Goal: Task Accomplishment & Management: Complete application form

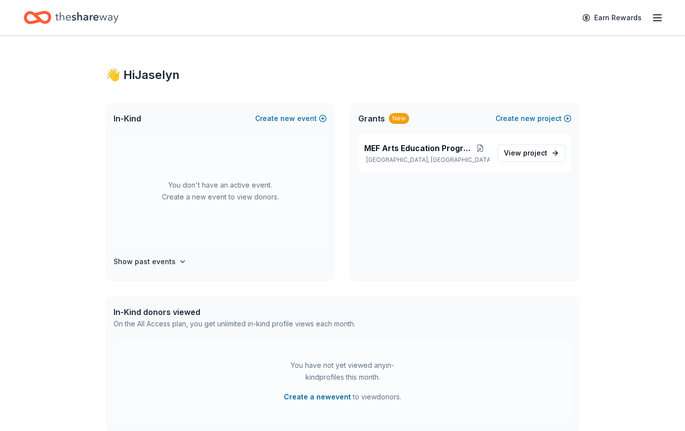
click at [658, 19] on icon "button" at bounding box center [657, 18] width 12 height 12
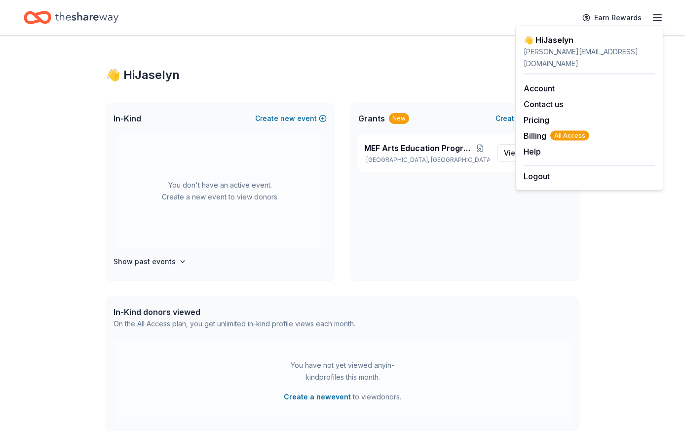
click at [375, 63] on div "👋 Hi Jaselyn In-Kind Create new event You don't have an active event. Create a …" at bounding box center [342, 314] width 505 height 557
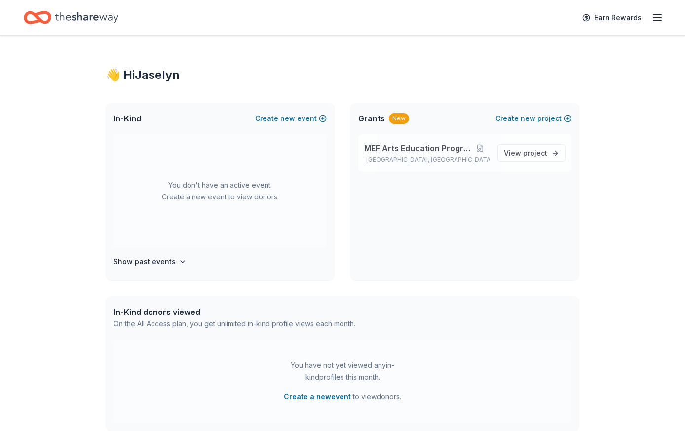
click at [395, 139] on div "MEF Arts Education Program San Antonio, TX View project" at bounding box center [464, 152] width 213 height 37
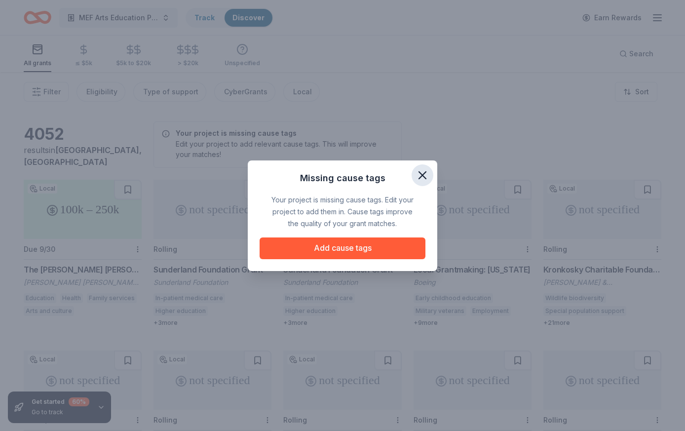
click at [421, 176] on icon "button" at bounding box center [422, 175] width 7 height 7
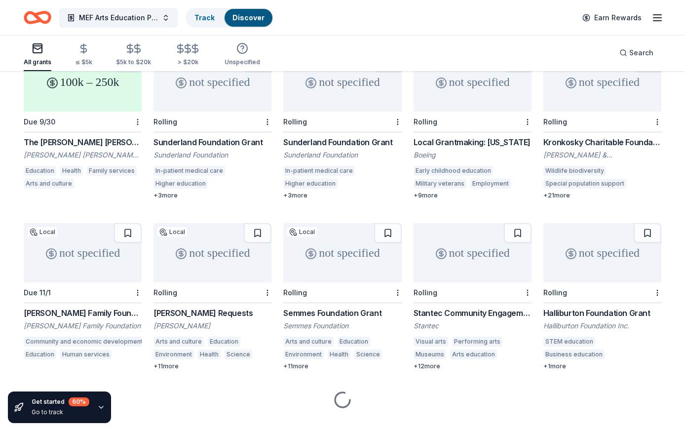
scroll to position [146, 0]
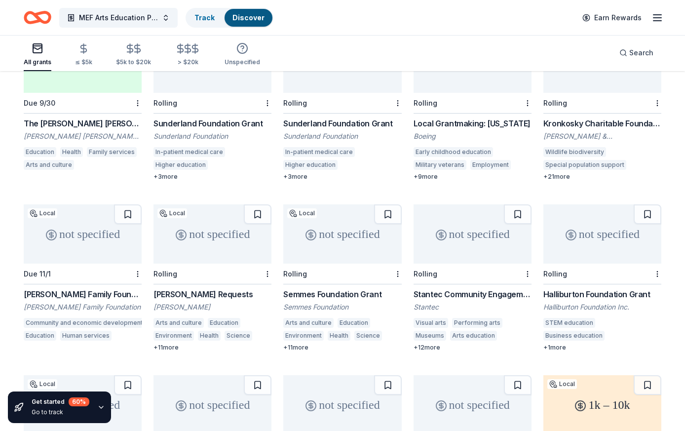
click at [208, 217] on div "not specified" at bounding box center [212, 233] width 118 height 59
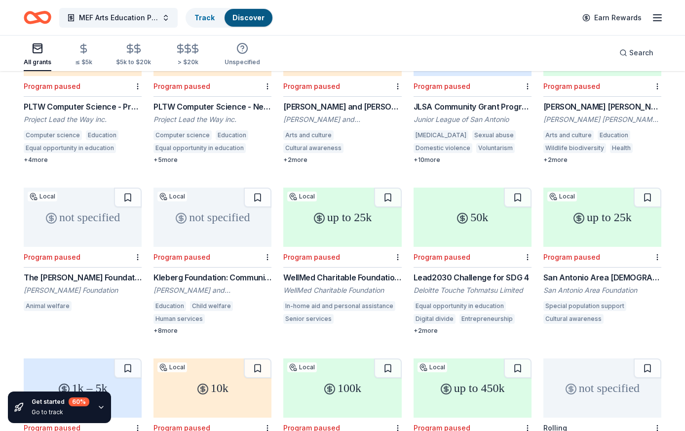
scroll to position [1479, 0]
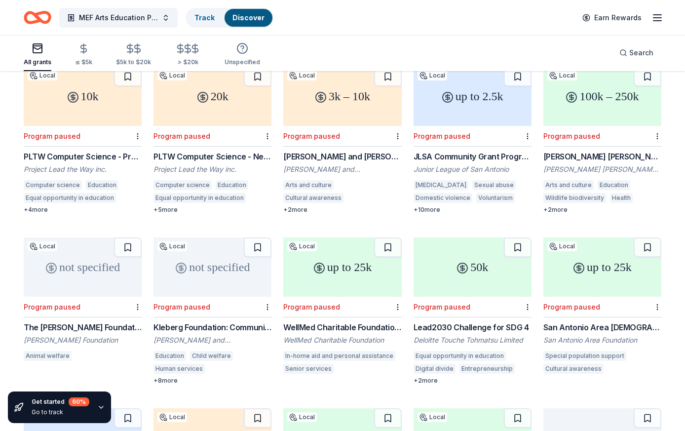
click at [246, 20] on link "Discover" at bounding box center [248, 17] width 32 height 8
click at [189, 47] on icon "button" at bounding box center [194, 48] width 11 height 11
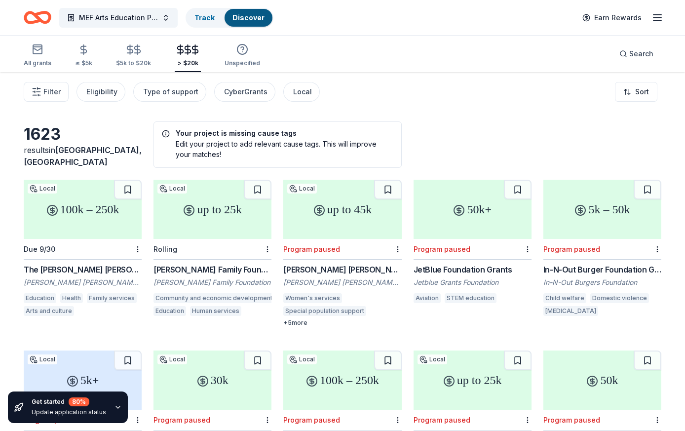
click at [653, 21] on line "button" at bounding box center [657, 21] width 8 height 0
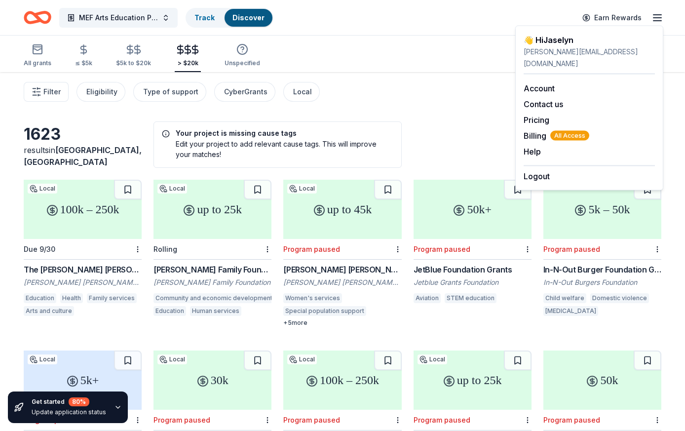
click at [653, 21] on line "button" at bounding box center [657, 21] width 8 height 0
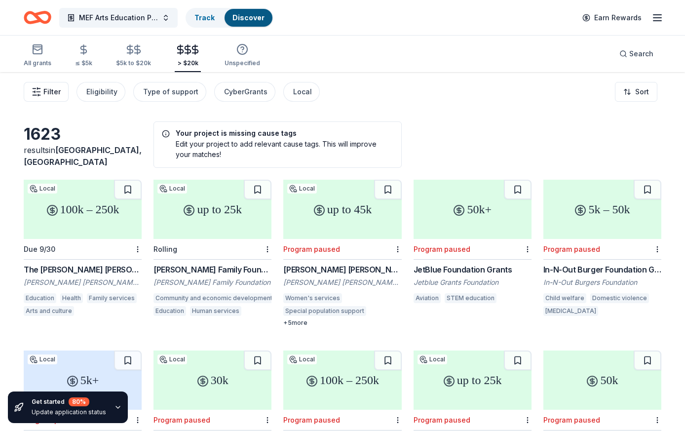
click at [53, 89] on span "Filter" at bounding box center [51, 92] width 17 height 12
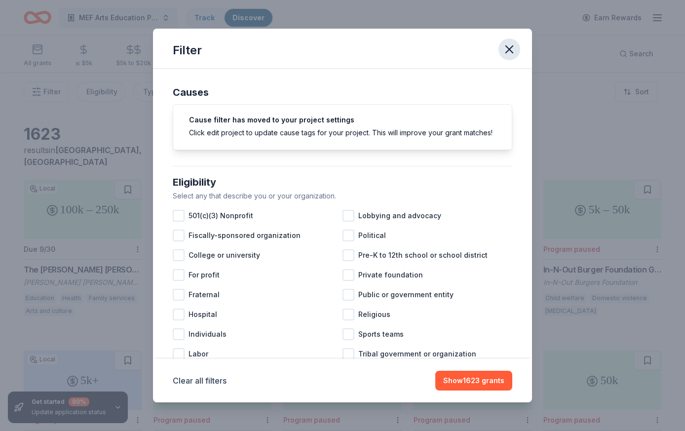
click at [510, 52] on icon "button" at bounding box center [509, 49] width 14 height 14
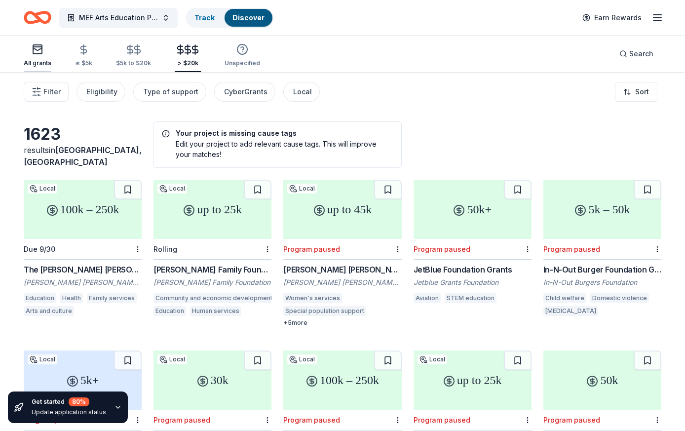
click at [44, 51] on div "button" at bounding box center [38, 49] width 28 height 12
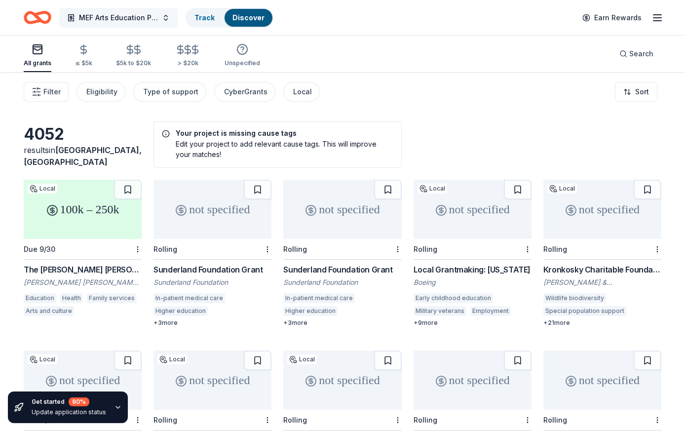
click at [120, 24] on button "MEF Arts Education Program" at bounding box center [118, 18] width 118 height 20
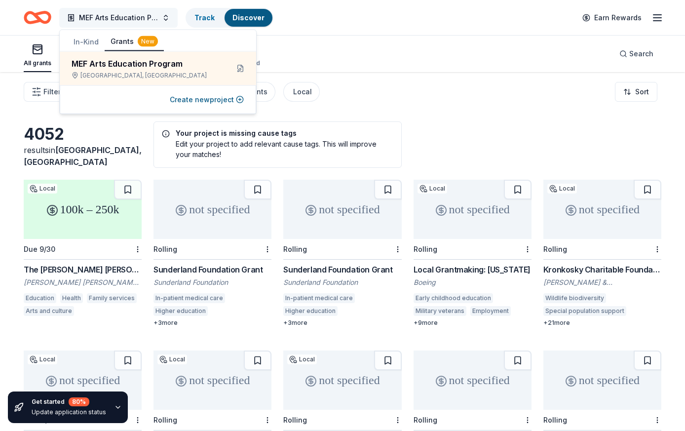
click at [120, 24] on button "MEF Arts Education Program" at bounding box center [118, 18] width 118 height 20
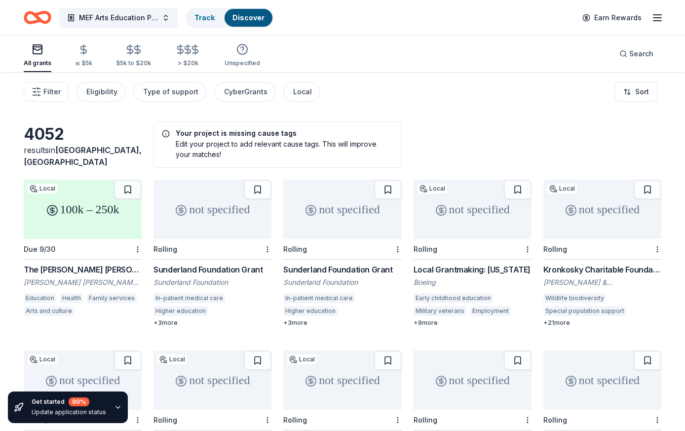
click at [346, 79] on div "Filter Eligibility Type of support CyberGrants Local Sort" at bounding box center [342, 91] width 685 height 39
click at [44, 13] on icon "Home" at bounding box center [42, 17] width 15 height 10
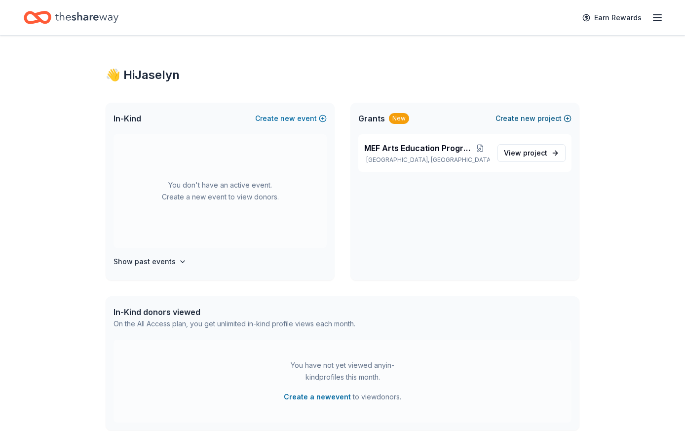
click at [520, 116] on button "Create new project" at bounding box center [533, 118] width 76 height 12
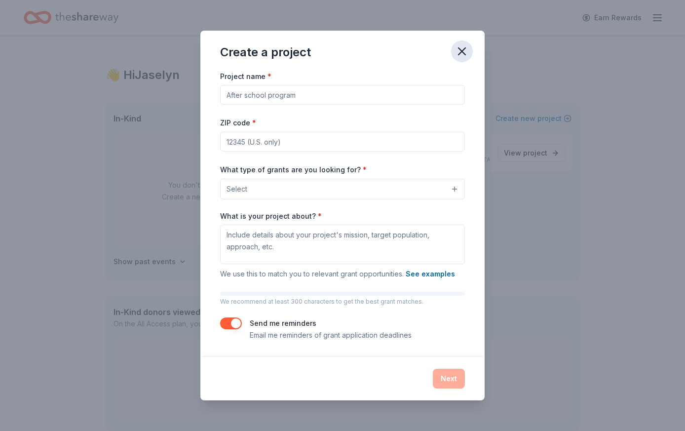
click at [468, 50] on icon "button" at bounding box center [462, 51] width 14 height 14
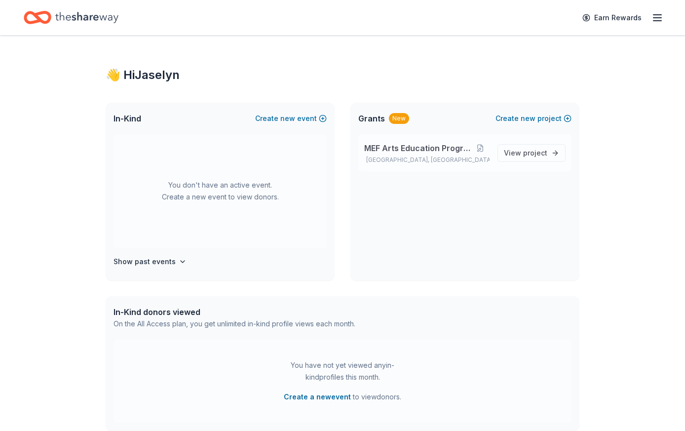
click at [425, 161] on p "San Antonio, TX" at bounding box center [426, 160] width 125 height 8
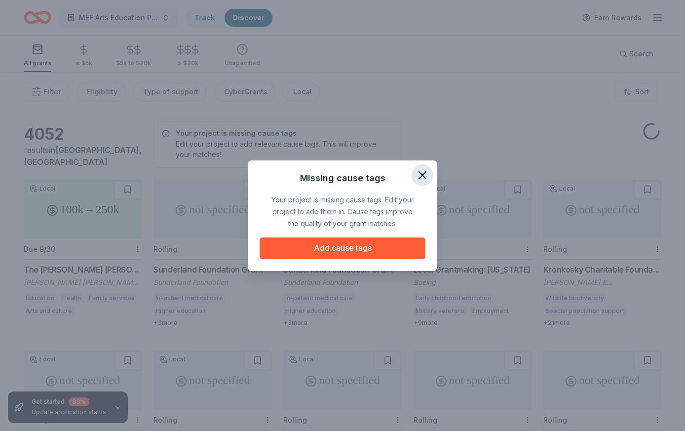
click at [419, 177] on icon "button" at bounding box center [422, 175] width 7 height 7
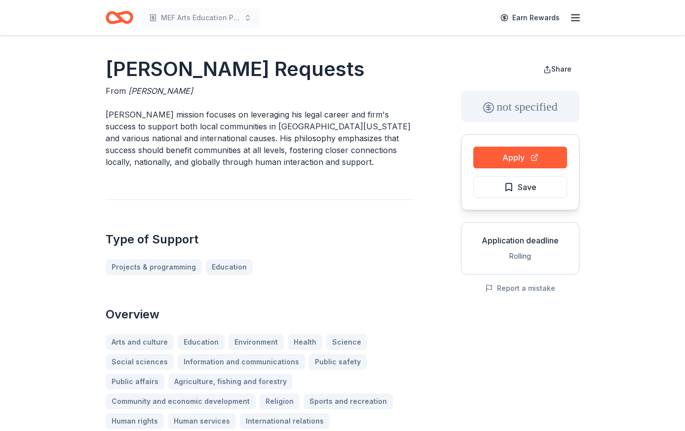
scroll to position [4, 0]
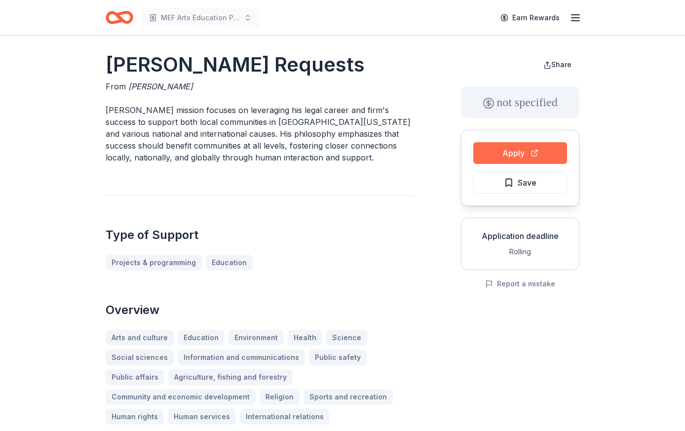
click at [508, 151] on button "Apply" at bounding box center [520, 153] width 94 height 22
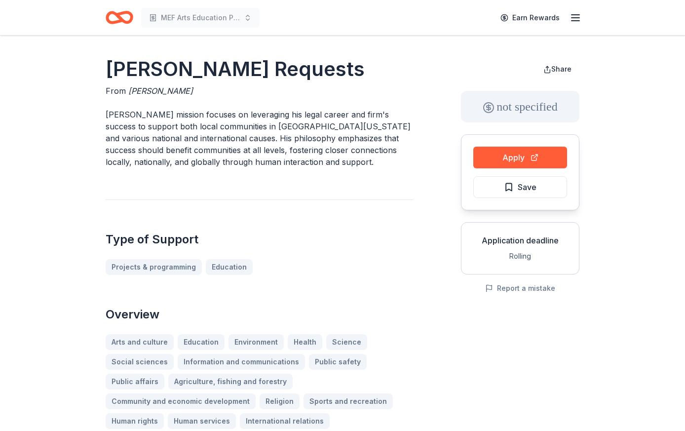
click at [576, 21] on line "button" at bounding box center [575, 21] width 8 height 0
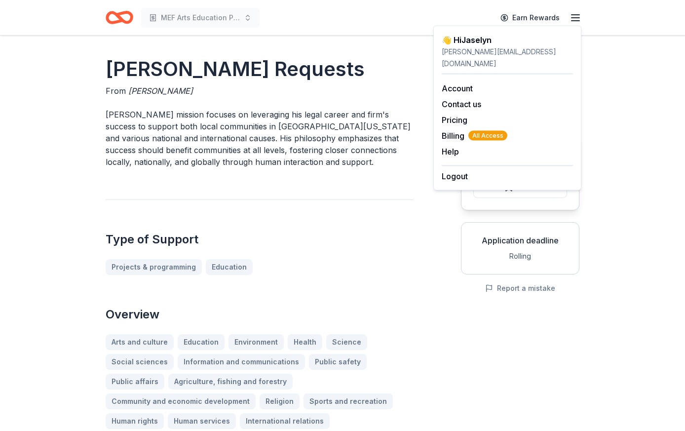
click at [313, 97] on div "From Thomas J. Henry" at bounding box center [260, 91] width 308 height 12
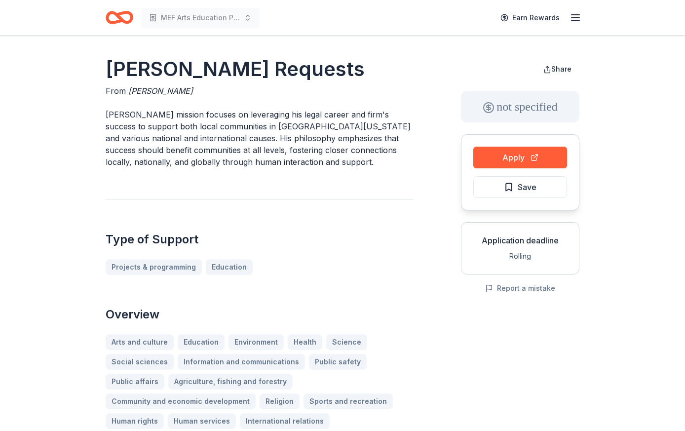
click at [115, 19] on icon "Home" at bounding box center [120, 17] width 28 height 23
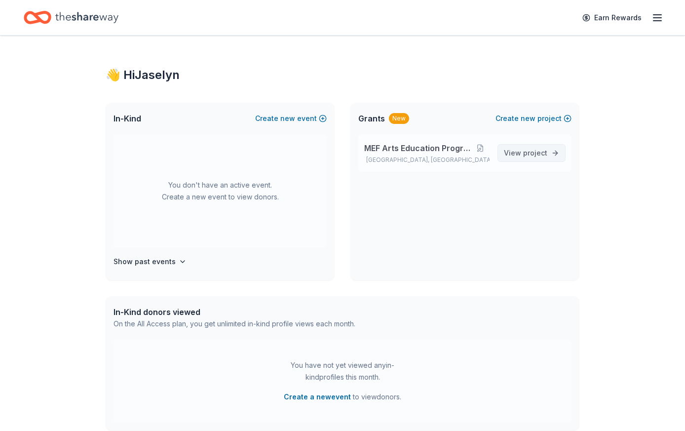
click at [536, 160] on link "View project" at bounding box center [531, 153] width 68 height 18
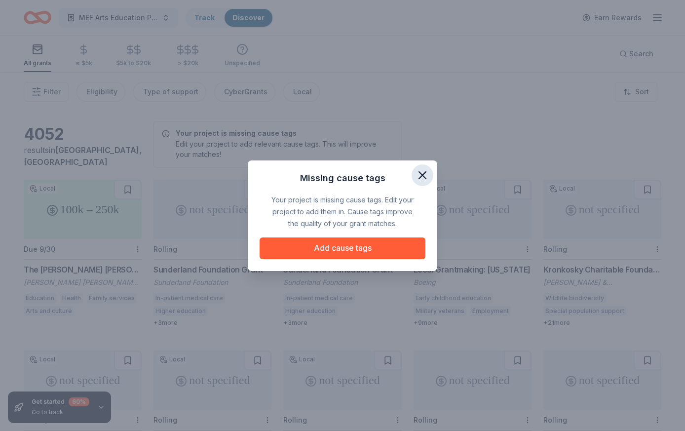
click at [424, 173] on icon "button" at bounding box center [422, 175] width 7 height 7
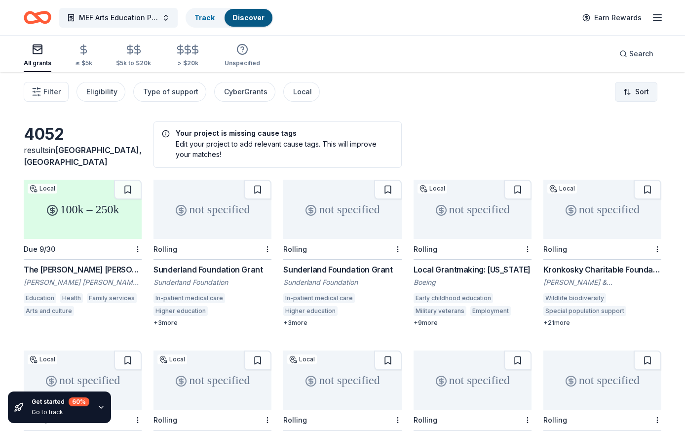
click at [633, 88] on html "MEF Arts Education Program Track Discover Earn Rewards All grants ≤ $5k $5k to …" at bounding box center [342, 215] width 685 height 431
click at [506, 84] on html "MEF Arts Education Program Track Discover Earn Rewards All grants ≤ $5k $5k to …" at bounding box center [342, 215] width 685 height 431
click at [40, 94] on icon "button" at bounding box center [37, 92] width 10 height 10
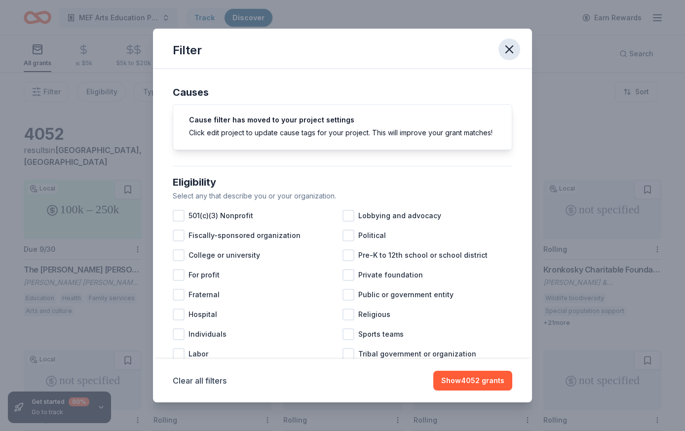
click at [506, 49] on icon "button" at bounding box center [509, 49] width 14 height 14
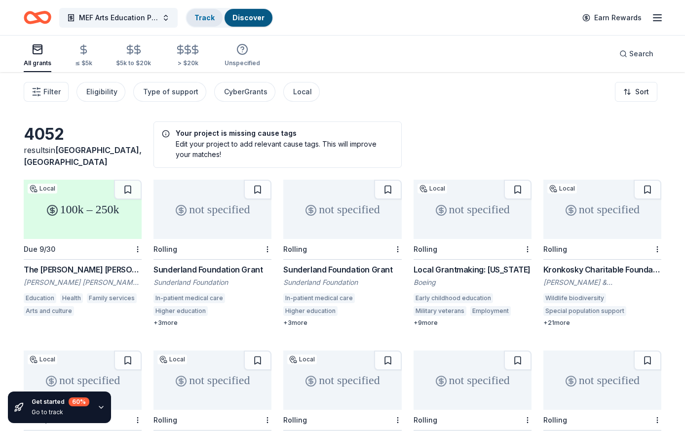
click at [198, 17] on link "Track" at bounding box center [204, 17] width 20 height 8
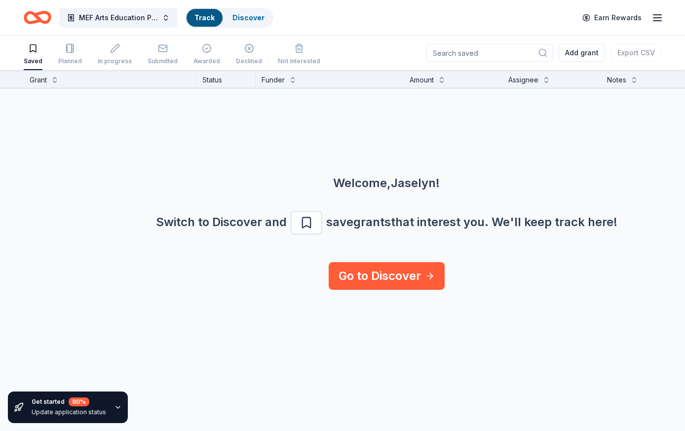
scroll to position [0, 0]
click at [655, 16] on icon "button" at bounding box center [657, 18] width 12 height 12
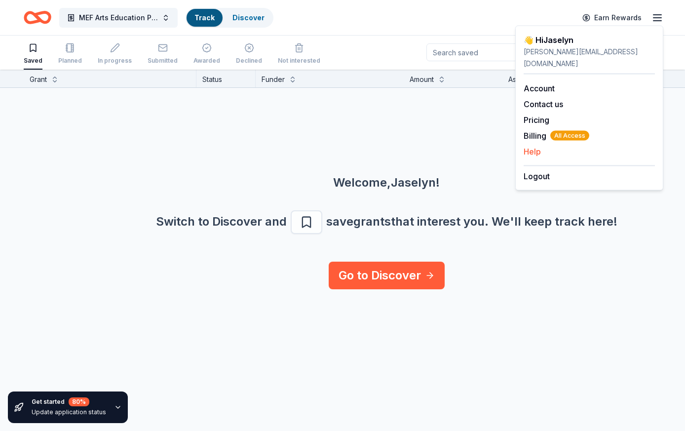
click at [549, 146] on div "Help" at bounding box center [588, 152] width 131 height 12
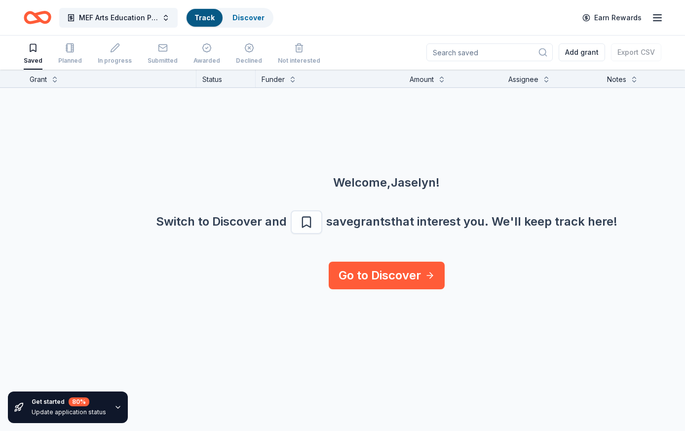
click at [650, 19] on div "Earn Rewards" at bounding box center [619, 17] width 87 height 23
click at [653, 19] on icon "button" at bounding box center [657, 18] width 12 height 12
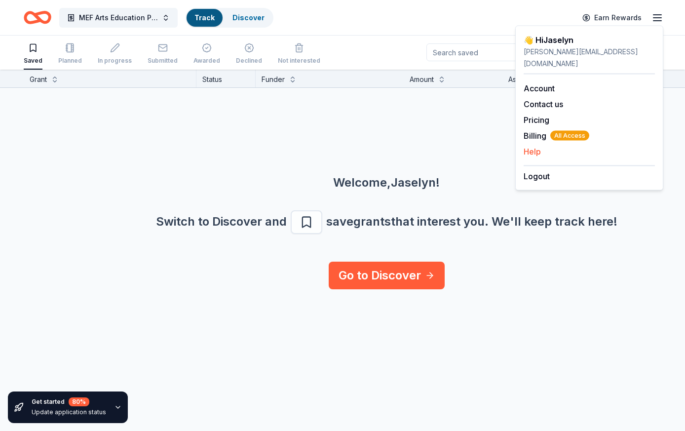
click at [534, 146] on button "Help" at bounding box center [531, 152] width 17 height 12
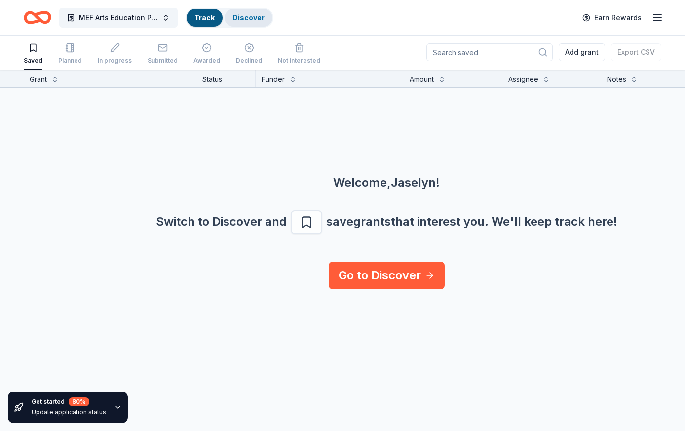
click at [240, 12] on div "Discover" at bounding box center [248, 18] width 48 height 18
click at [243, 23] on div "Discover" at bounding box center [248, 18] width 48 height 18
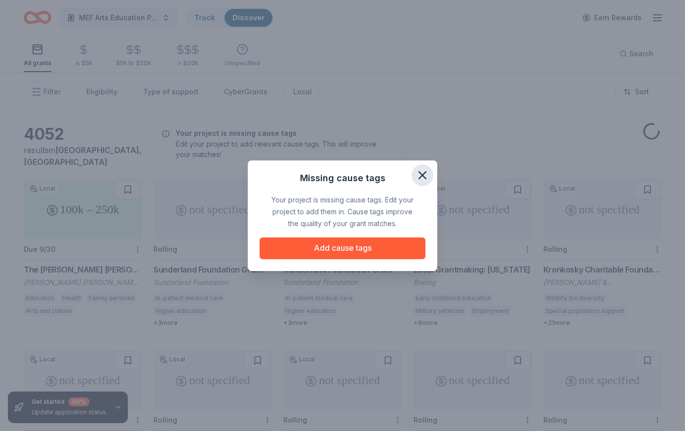
click at [419, 174] on icon "button" at bounding box center [422, 175] width 14 height 14
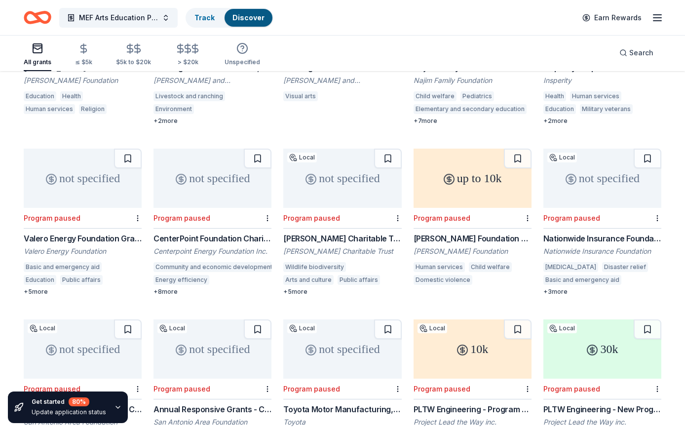
scroll to position [1127, 0]
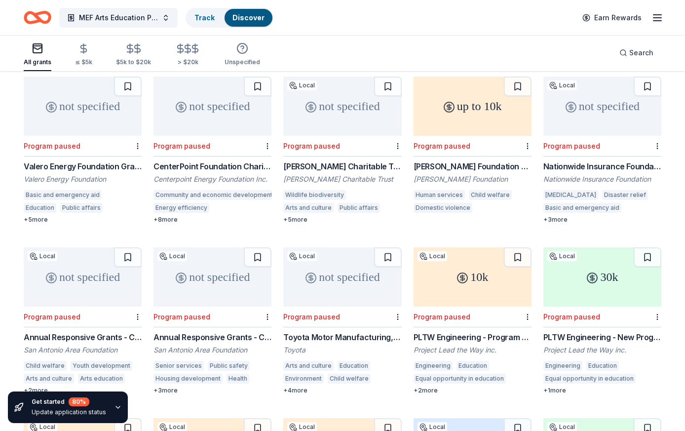
click at [657, 18] on line "button" at bounding box center [657, 18] width 8 height 0
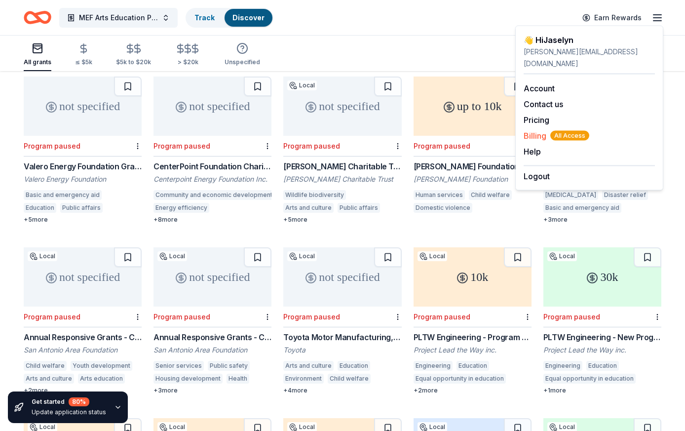
click at [537, 130] on span "Billing All Access" at bounding box center [556, 136] width 66 height 12
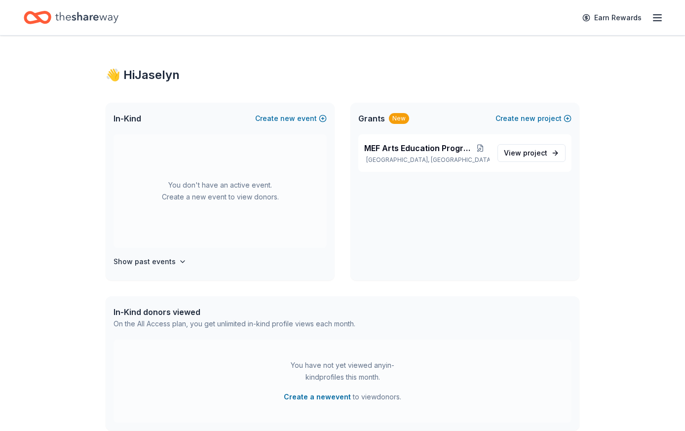
click at [657, 18] on line "button" at bounding box center [657, 18] width 8 height 0
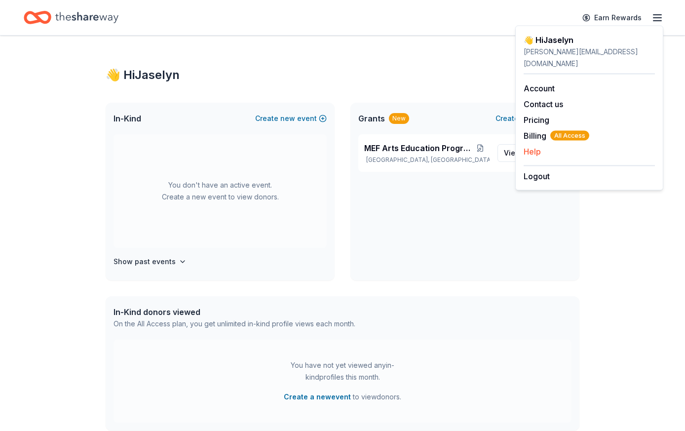
click at [534, 146] on button "Help" at bounding box center [531, 152] width 17 height 12
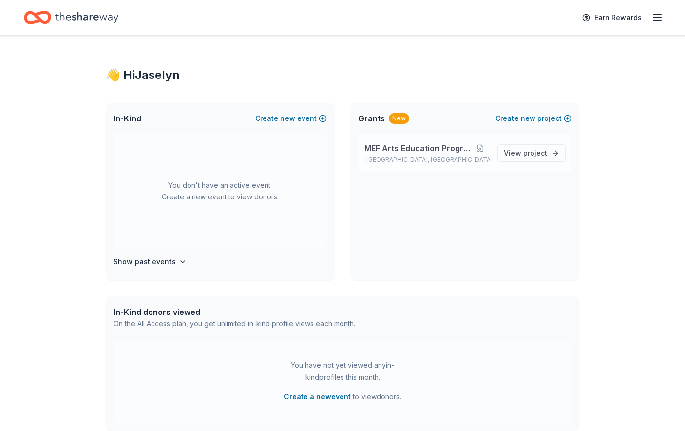
click at [427, 149] on span "MEF Arts Education Program" at bounding box center [417, 148] width 107 height 12
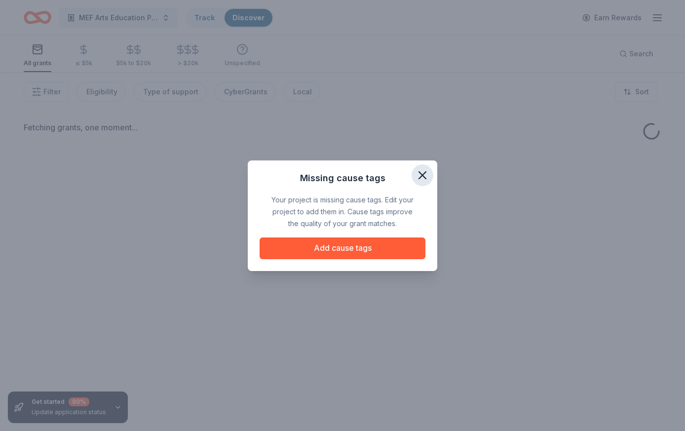
click at [421, 178] on icon "button" at bounding box center [422, 175] width 14 height 14
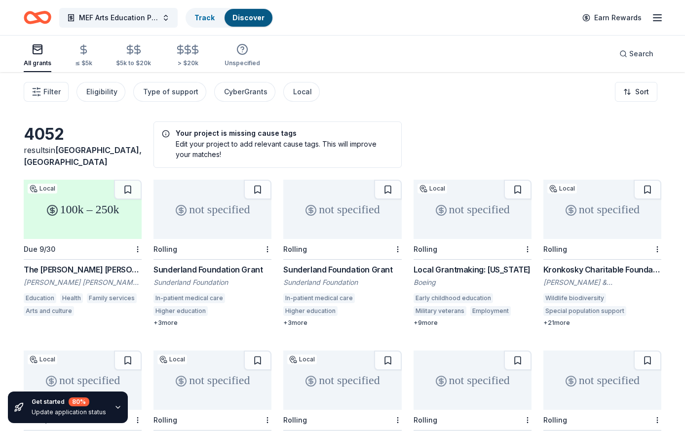
click at [205, 267] on div "Sunderland Foundation Grant" at bounding box center [212, 269] width 118 height 12
click at [645, 56] on span "Search" at bounding box center [641, 54] width 24 height 12
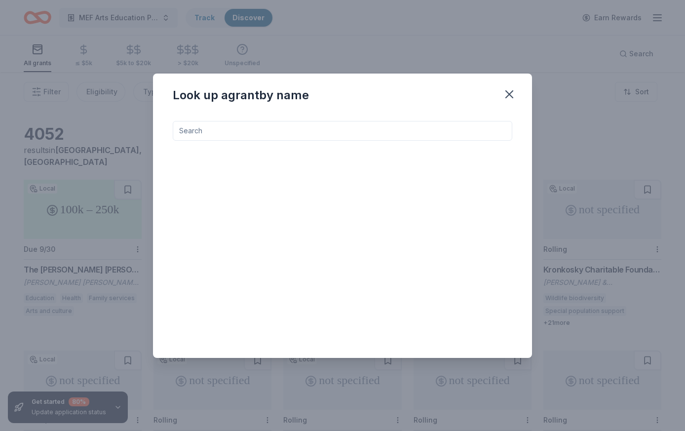
click at [582, 114] on div "Look up a grant by name" at bounding box center [342, 215] width 685 height 431
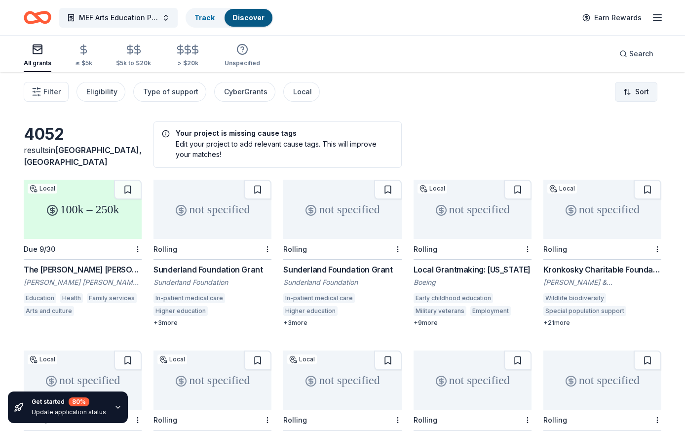
click at [636, 89] on html "MEF Arts Education Program Track Discover Earn Rewards All grants ≤ $5k $5k to …" at bounding box center [342, 215] width 685 height 431
click at [458, 75] on html "MEF Arts Education Program Track Discover Earn Rewards All grants ≤ $5k $5k to …" at bounding box center [342, 215] width 685 height 431
click at [130, 21] on span "MEF Arts Education Program" at bounding box center [118, 18] width 79 height 12
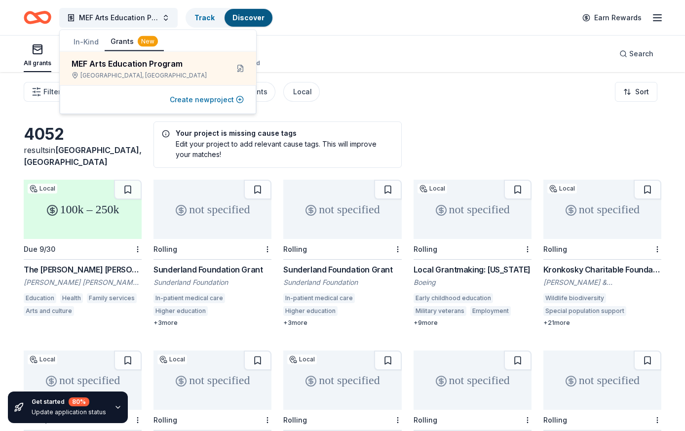
click at [183, 105] on button "Create new project" at bounding box center [207, 100] width 74 height 12
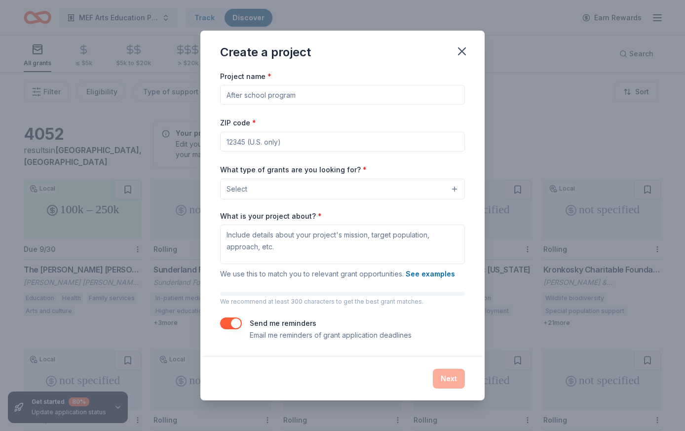
click at [258, 96] on input "Project name *" at bounding box center [342, 95] width 245 height 20
type input "Capital"
click at [281, 146] on input "ZIP code *" at bounding box center [342, 142] width 245 height 20
type input "78212"
click at [365, 74] on div "Project name * Capital" at bounding box center [342, 87] width 245 height 35
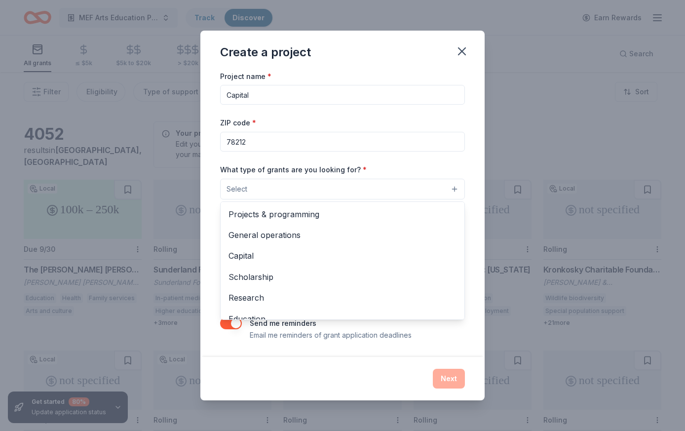
click at [295, 182] on button "Select" at bounding box center [342, 189] width 245 height 21
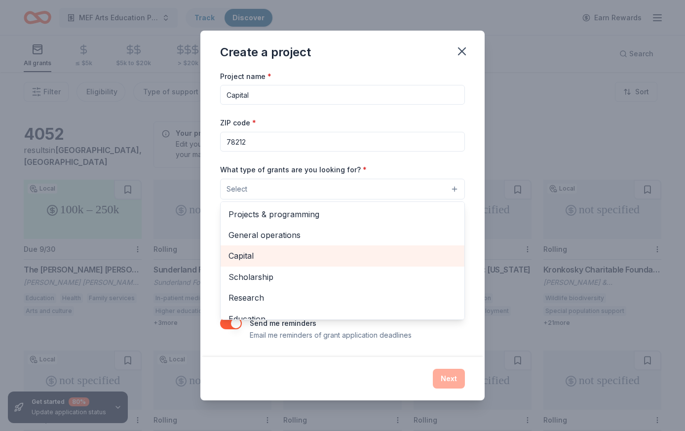
click at [261, 260] on span "Capital" at bounding box center [342, 255] width 228 height 13
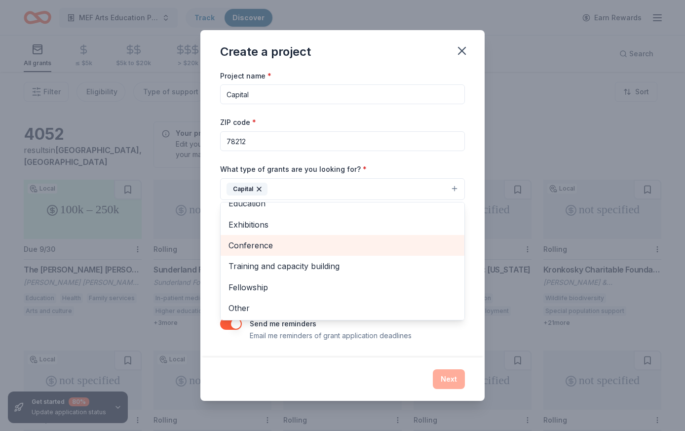
scroll to position [96, 0]
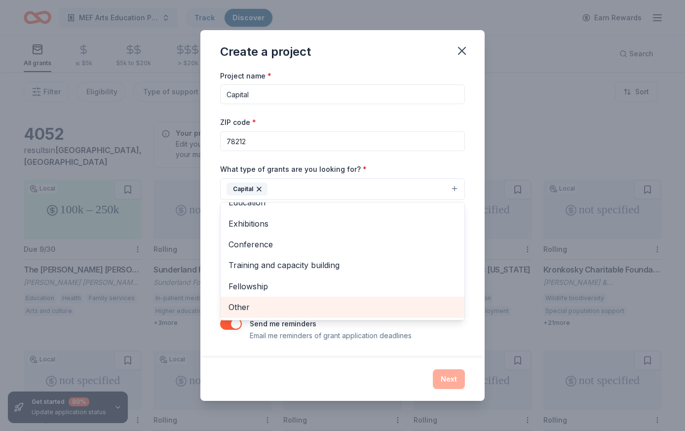
click at [262, 304] on span "Other" at bounding box center [342, 306] width 228 height 13
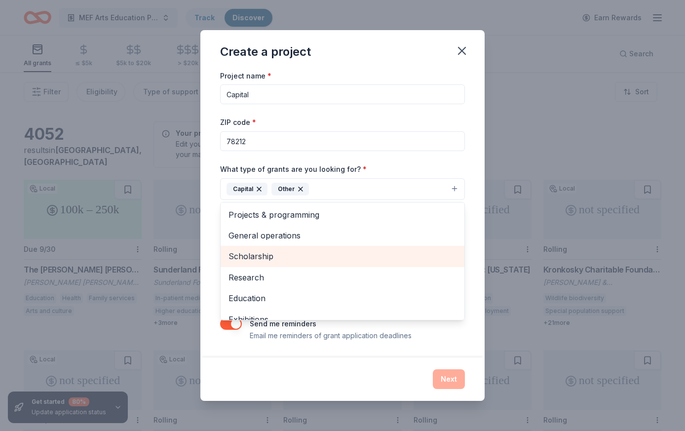
scroll to position [75, 0]
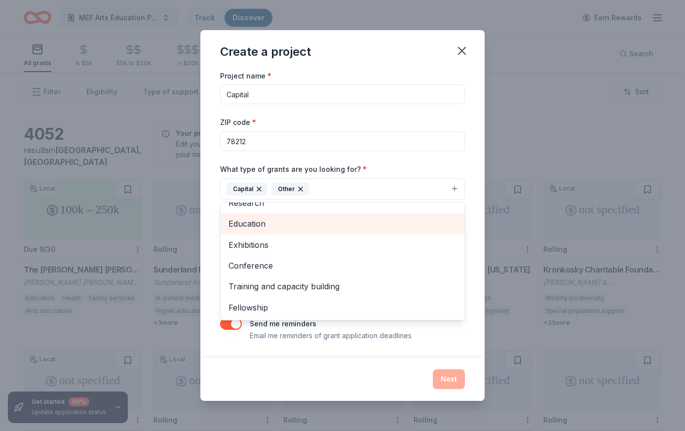
click at [264, 224] on span "Education" at bounding box center [342, 223] width 228 height 13
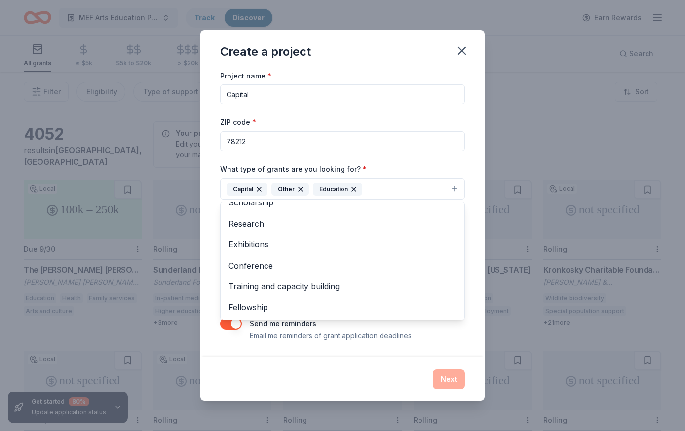
click at [380, 385] on div "Create a project Project name * Capital ZIP code * 78212 What type of grants ar…" at bounding box center [342, 215] width 284 height 371
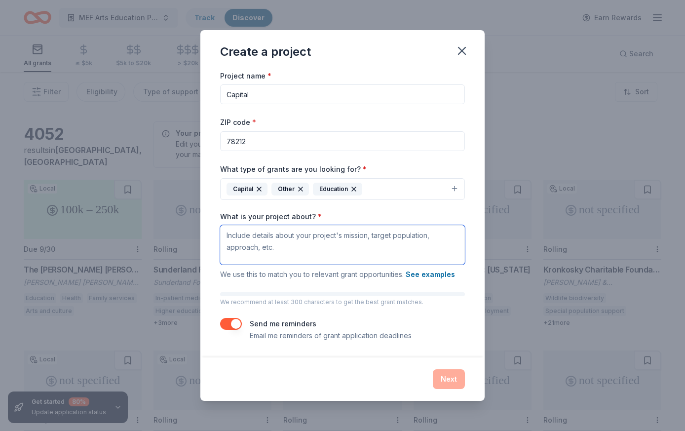
click at [379, 234] on textarea "What is your project about? *" at bounding box center [342, 244] width 245 height 39
type textarea "restoring Josephine"
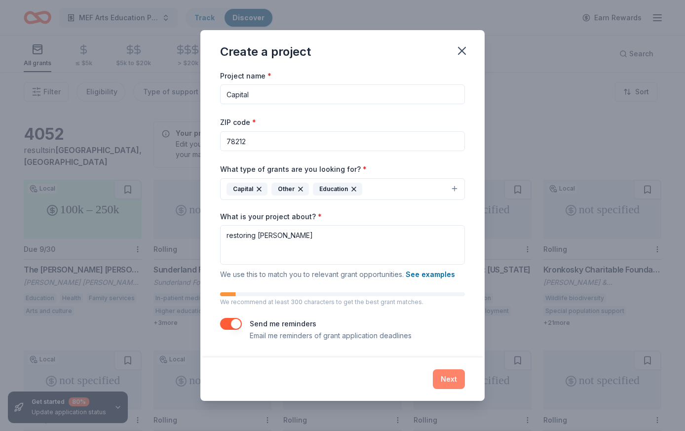
click at [453, 378] on button "Next" at bounding box center [449, 379] width 32 height 20
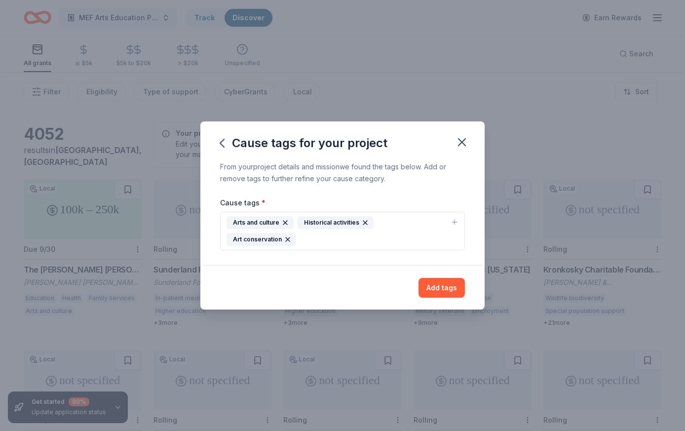
click at [292, 235] on icon "button" at bounding box center [288, 239] width 8 height 8
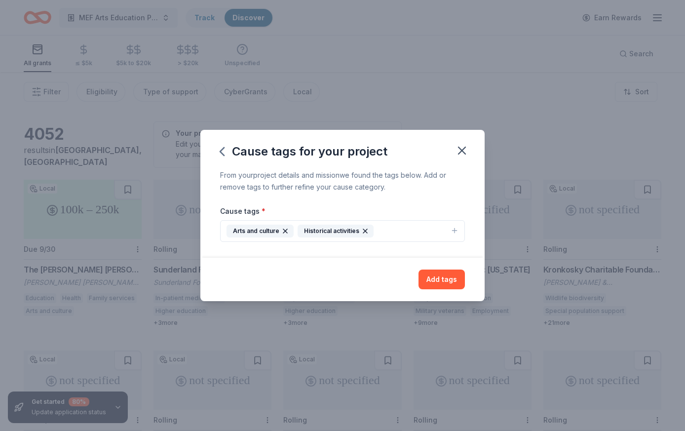
click at [405, 230] on button "Arts and culture Historical activities" at bounding box center [342, 231] width 245 height 22
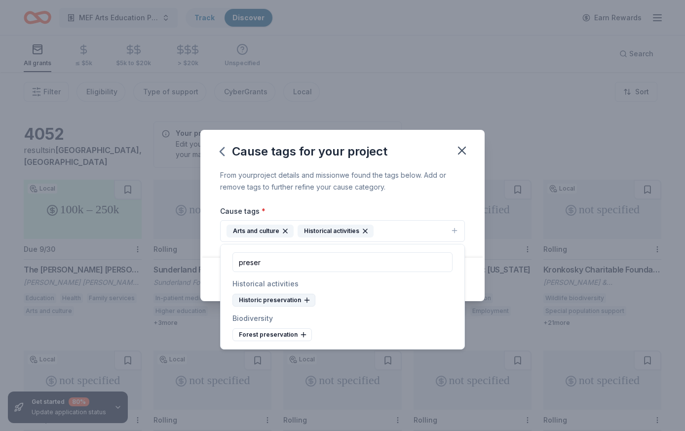
type input "preser"
click at [280, 305] on div "Historic preservation" at bounding box center [273, 300] width 83 height 13
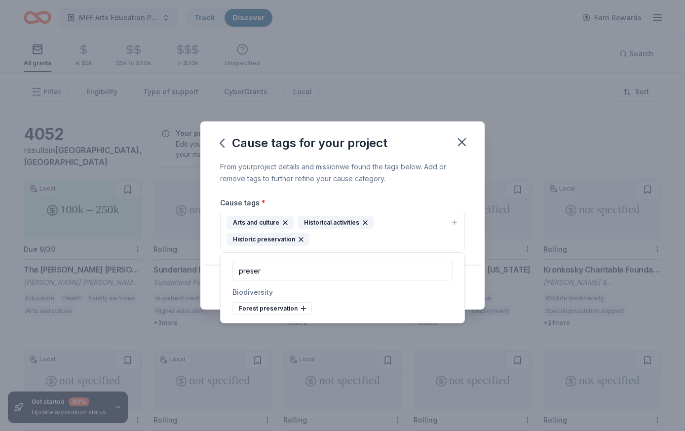
click at [426, 169] on div "From your project details and mission we found the tags below. Add or remove ta…" at bounding box center [342, 173] width 245 height 24
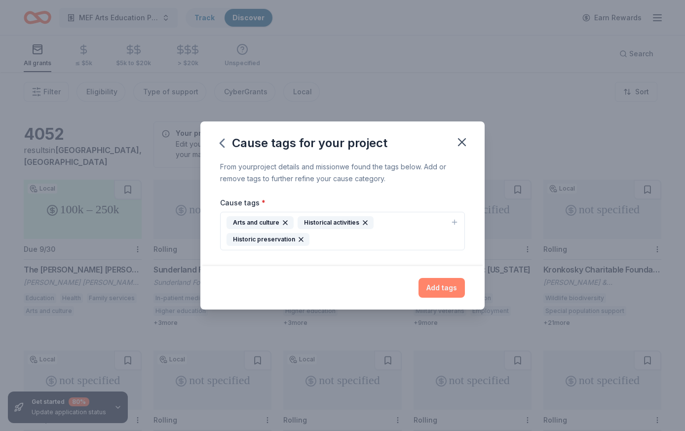
click at [433, 288] on button "Add tags" at bounding box center [441, 288] width 46 height 20
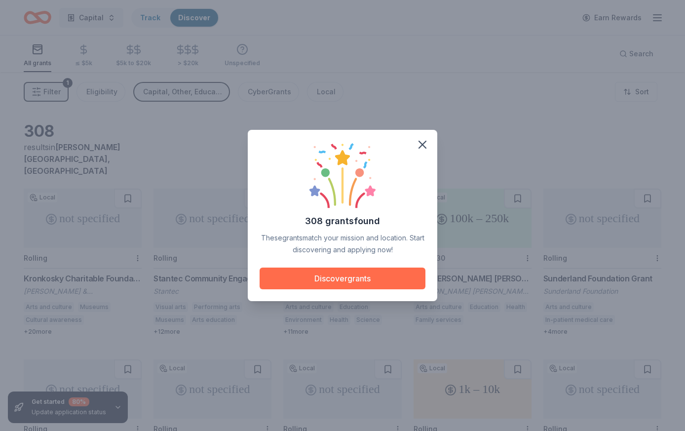
click at [379, 278] on button "Discover grants" at bounding box center [343, 278] width 166 height 22
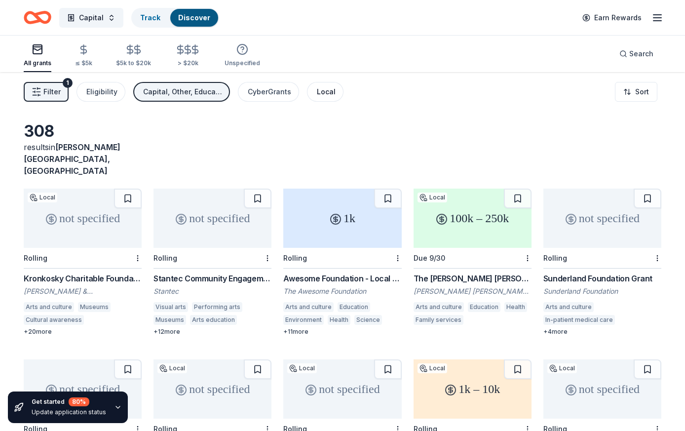
click at [331, 94] on button "Local" at bounding box center [325, 92] width 37 height 20
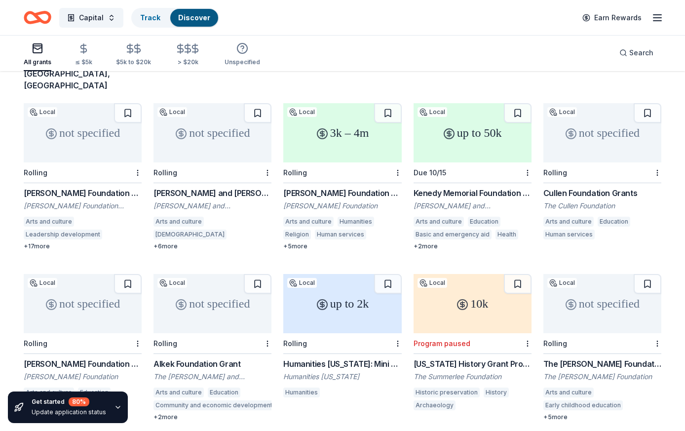
scroll to position [98, 0]
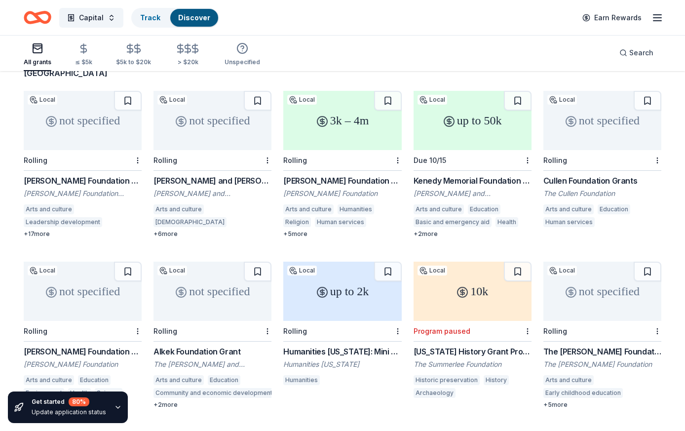
click at [96, 109] on div "not specified" at bounding box center [83, 120] width 118 height 59
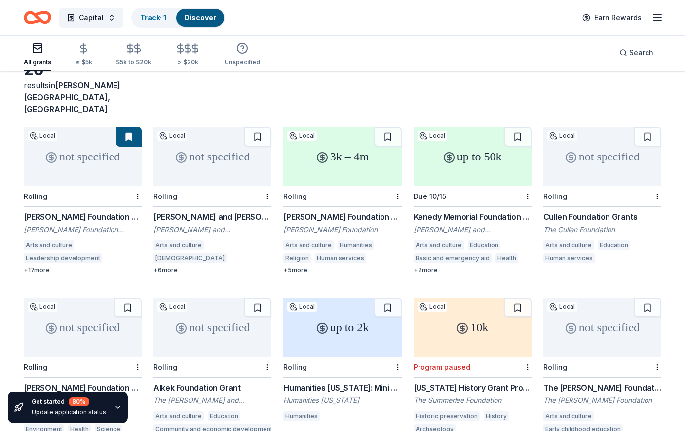
scroll to position [60, 0]
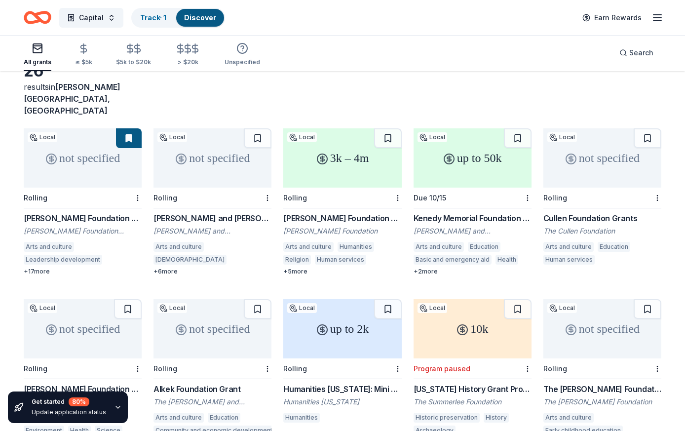
click at [220, 136] on div "not specified" at bounding box center [212, 157] width 118 height 59
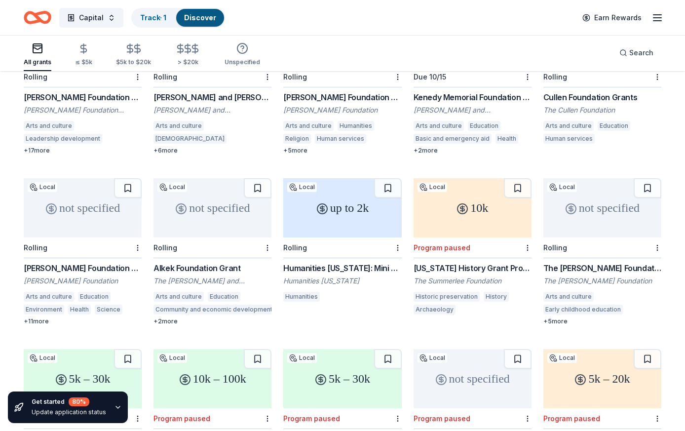
scroll to position [183, 0]
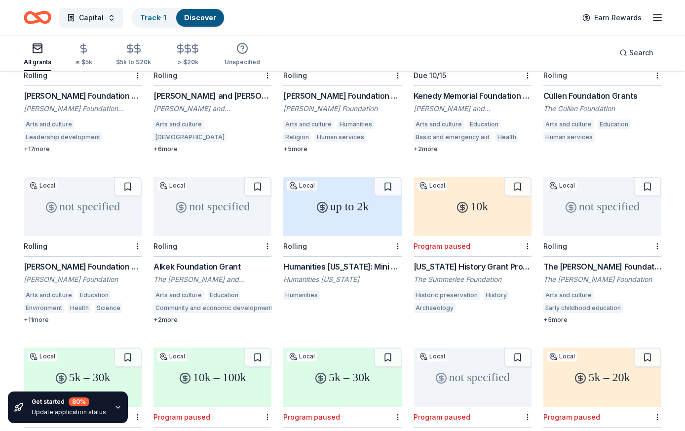
click at [214, 187] on div "not specified" at bounding box center [212, 206] width 118 height 59
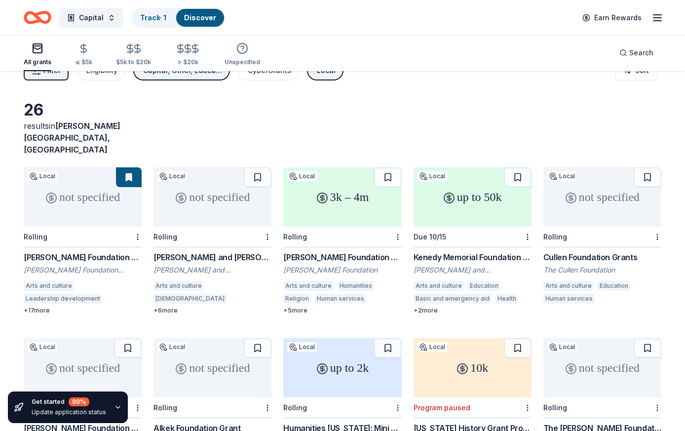
scroll to position [0, 0]
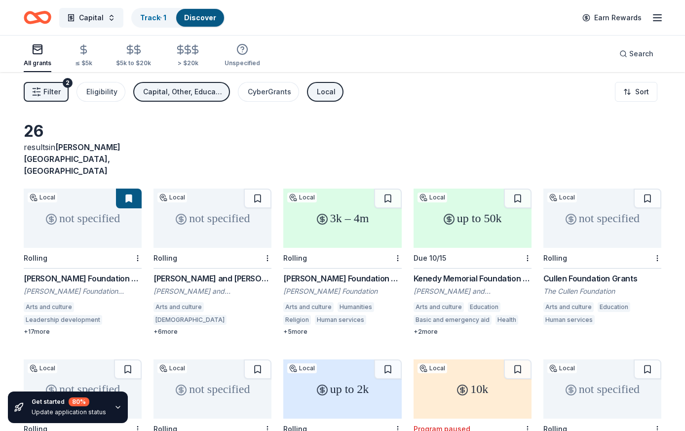
click at [318, 93] on div "Local" at bounding box center [326, 92] width 19 height 12
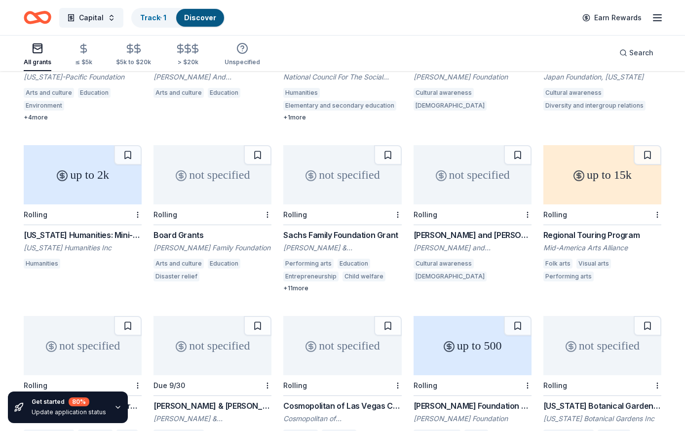
scroll to position [3528, 0]
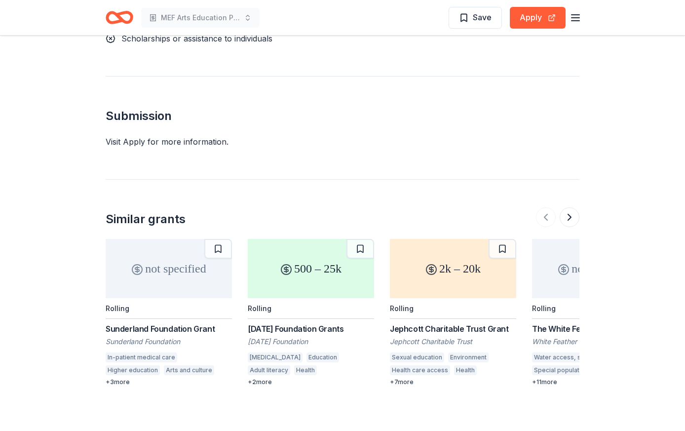
scroll to position [1241, 0]
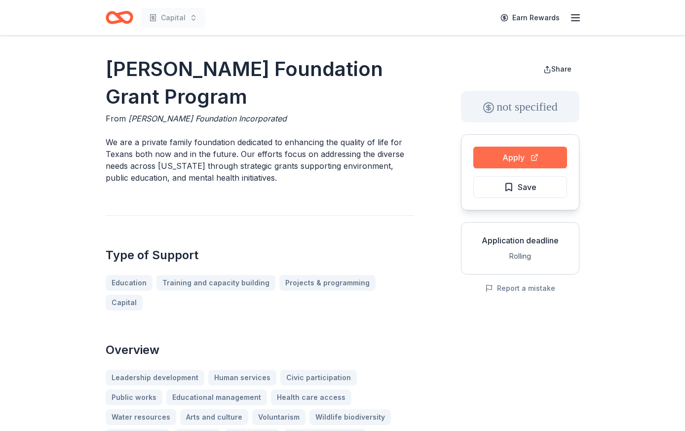
click at [500, 155] on button "Apply" at bounding box center [520, 158] width 94 height 22
click at [540, 187] on button "Save" at bounding box center [520, 187] width 94 height 22
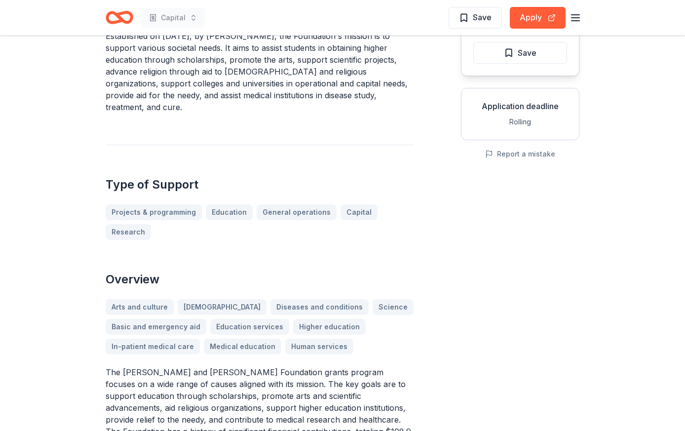
scroll to position [59, 0]
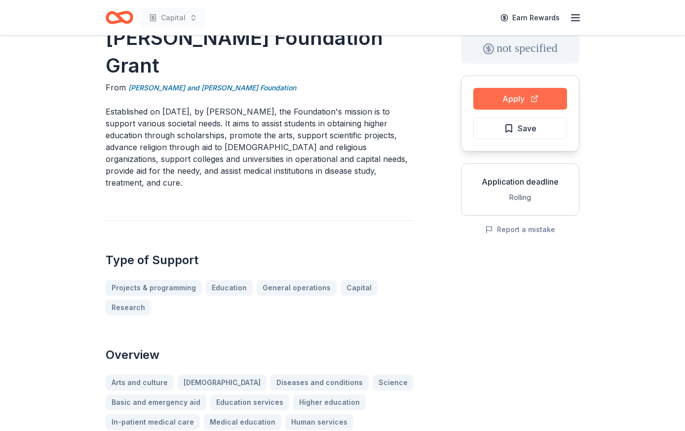
click at [502, 91] on button "Apply" at bounding box center [520, 99] width 94 height 22
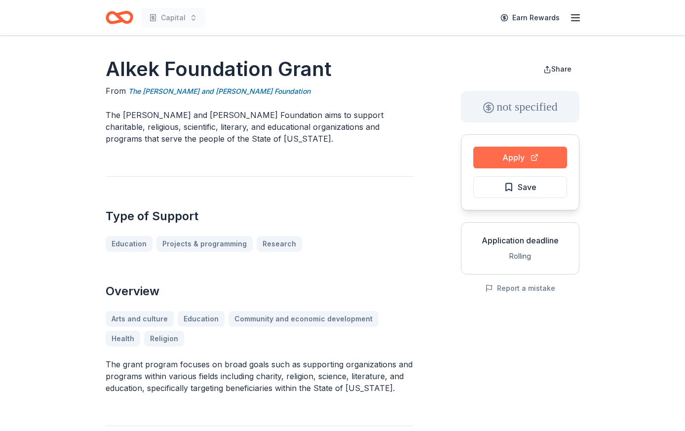
click at [533, 156] on button "Apply" at bounding box center [520, 158] width 94 height 22
